Goal: Transaction & Acquisition: Purchase product/service

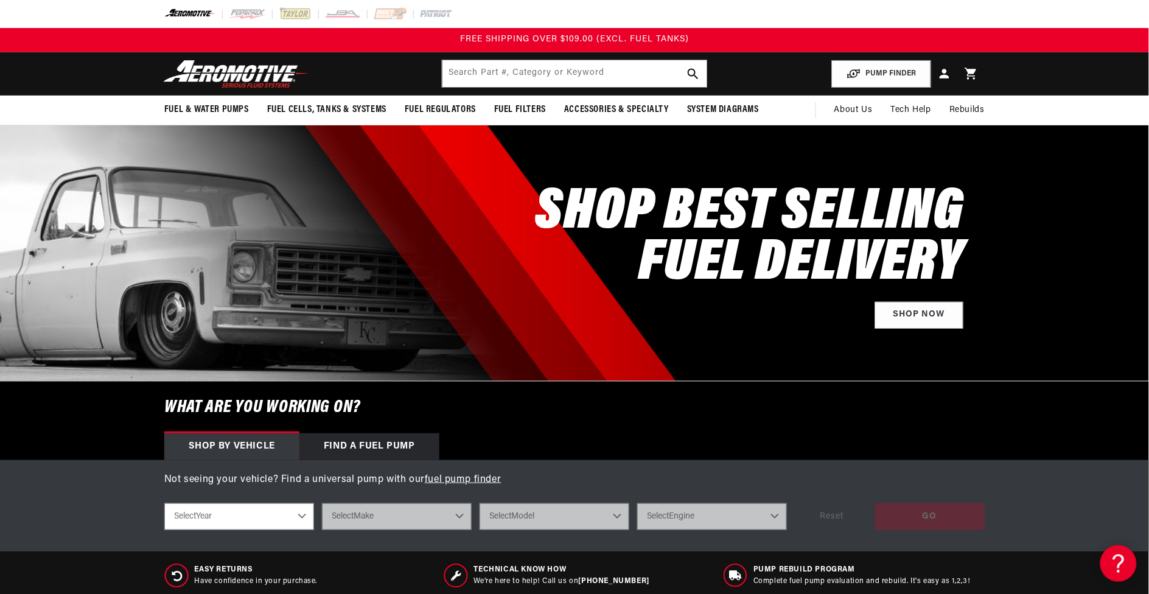
click at [391, 69] on header "Fuel & Water Pumps Back In-Tank In-Line Fuel Pumps" at bounding box center [574, 73] width 881 height 43
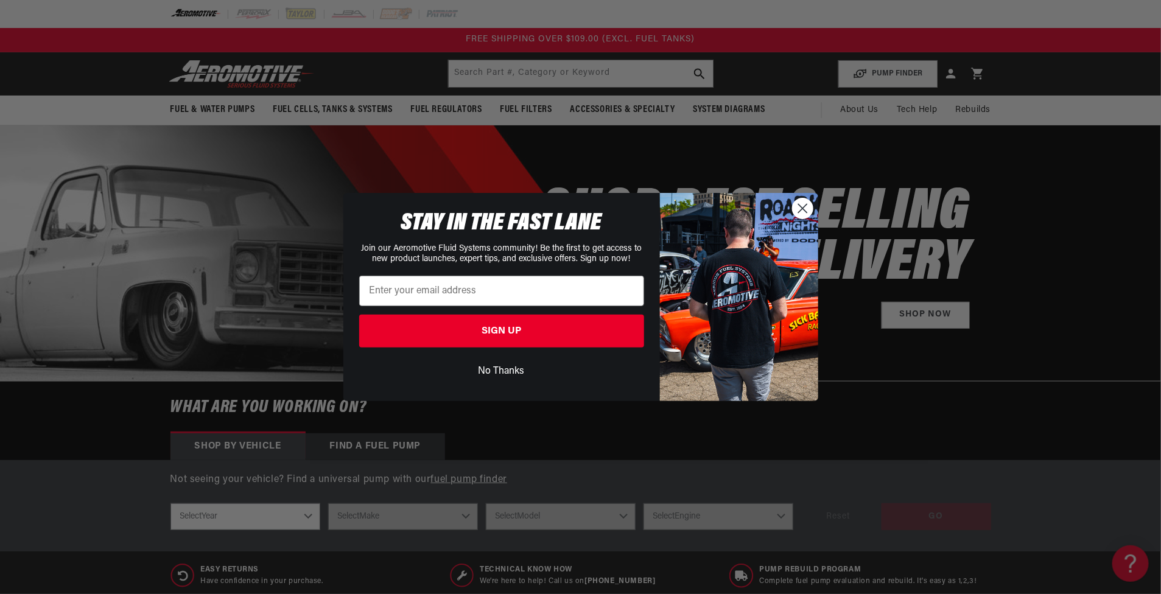
click at [802, 207] on circle "Close dialog" at bounding box center [802, 208] width 20 height 20
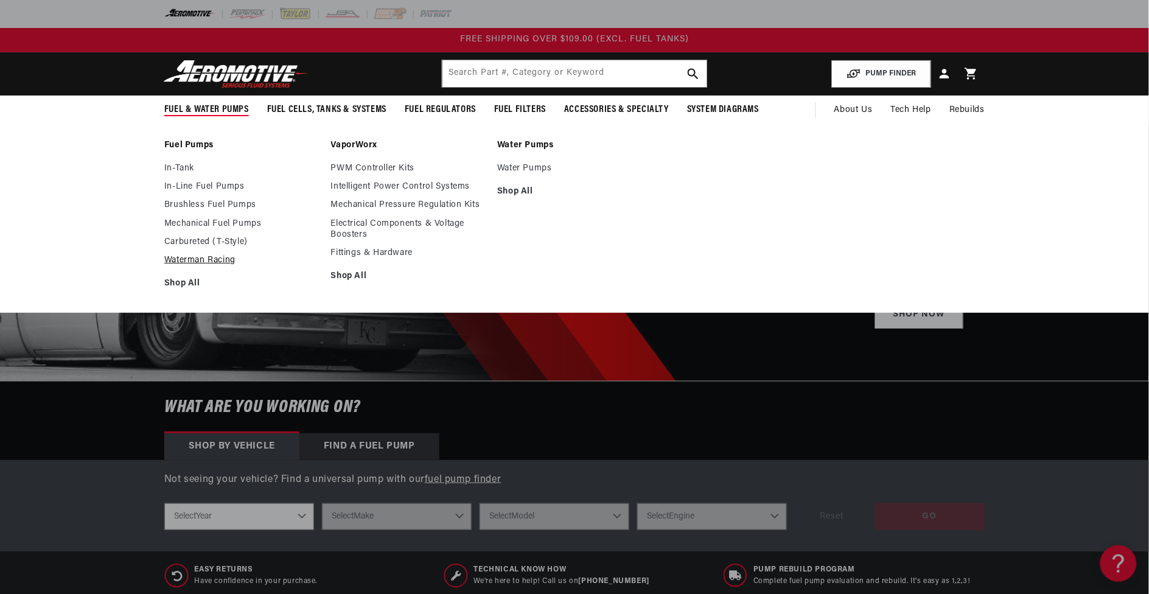
click at [210, 260] on link "Waterman Racing" at bounding box center [241, 260] width 155 height 11
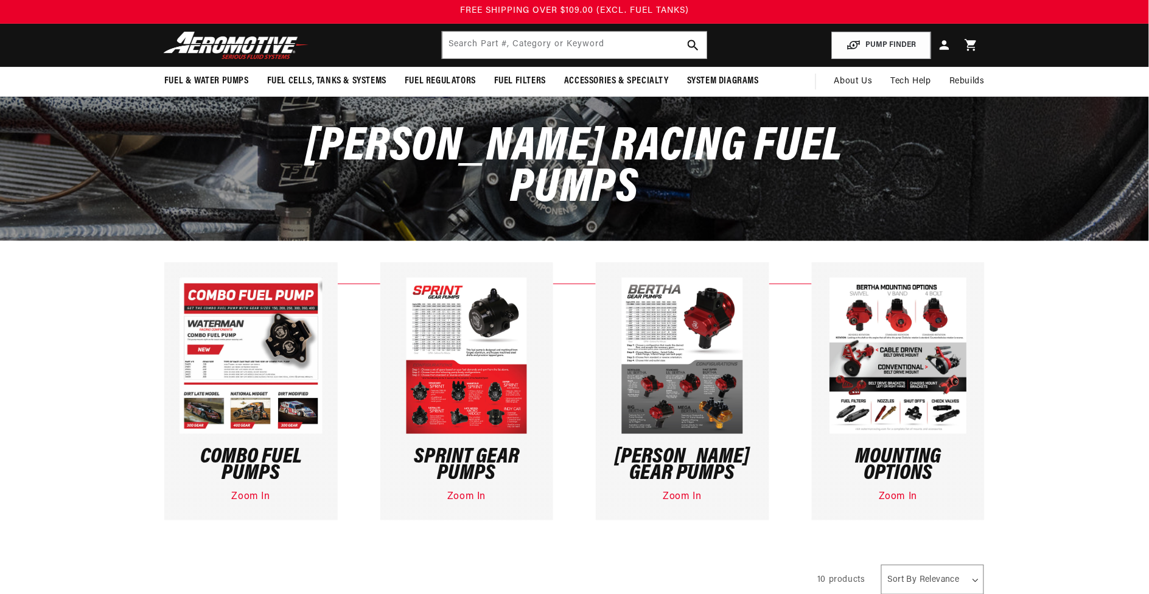
scroll to position [76, 0]
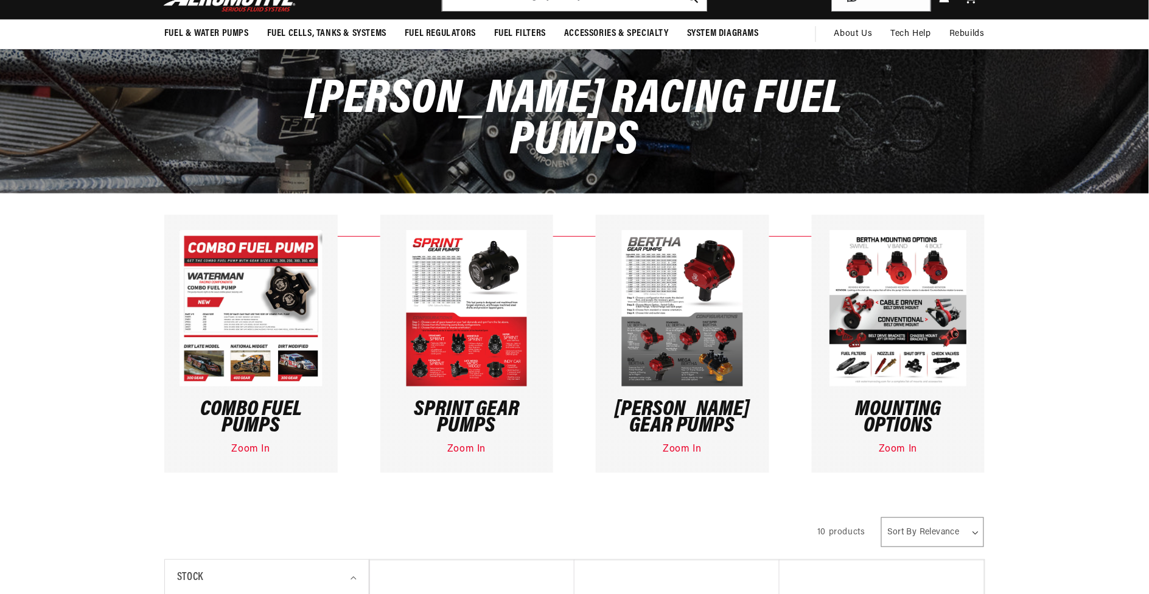
click at [686, 317] on img at bounding box center [682, 308] width 121 height 156
click at [677, 449] on link "Zoom In" at bounding box center [683, 449] width 38 height 10
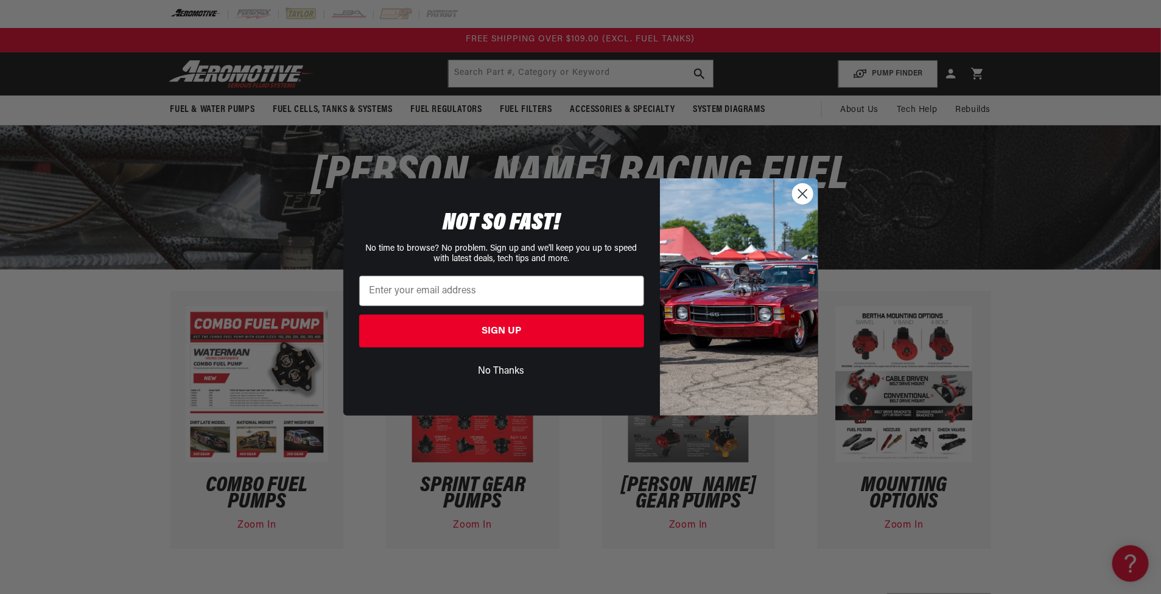
click at [799, 193] on circle "Close dialog" at bounding box center [802, 194] width 20 height 20
